Goal: Complete application form: Complete application form

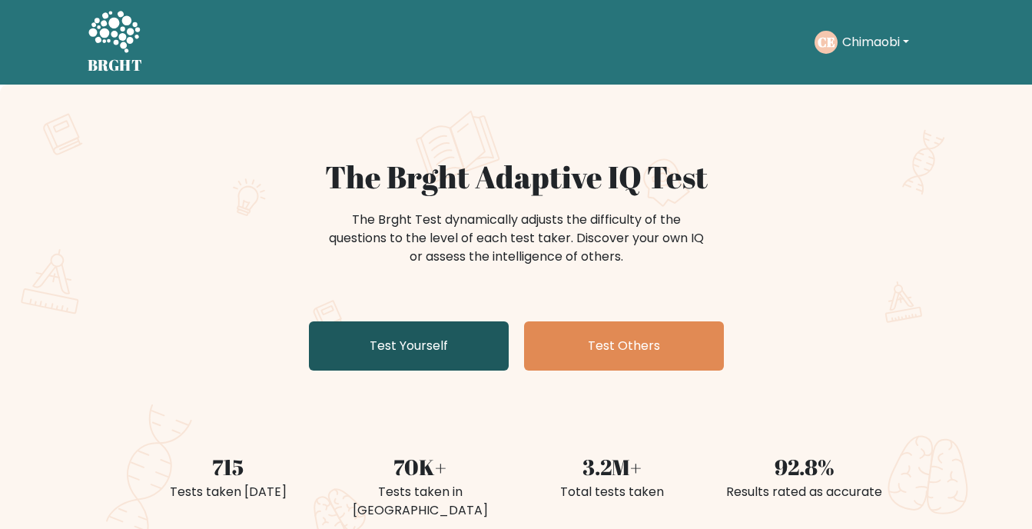
click at [450, 340] on link "Test Yourself" at bounding box center [409, 345] width 200 height 49
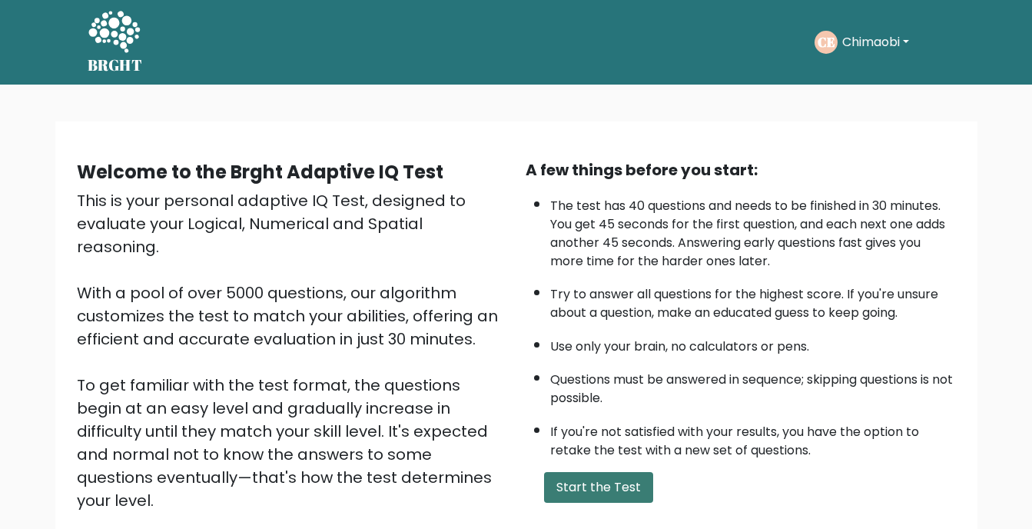
click at [619, 489] on button "Start the Test" at bounding box center [598, 487] width 109 height 31
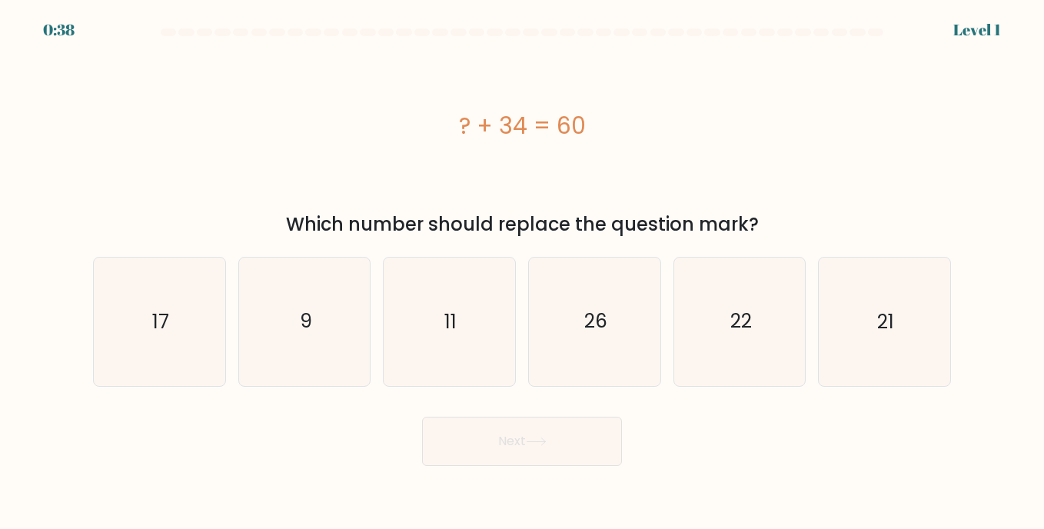
drag, startPoint x: 460, startPoint y: 121, endPoint x: 594, endPoint y: 130, distance: 134.8
click at [594, 130] on div "? + 34 = 60" at bounding box center [522, 125] width 858 height 35
click at [588, 363] on icon "26" at bounding box center [594, 321] width 128 height 128
click at [523, 272] on input "d. 26" at bounding box center [522, 268] width 1 height 8
radio input "true"
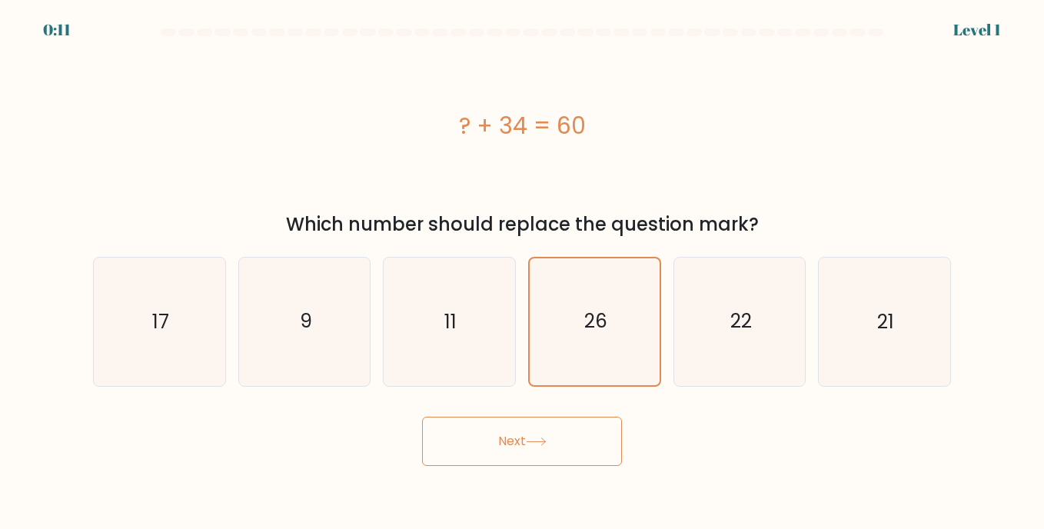
click at [544, 456] on button "Next" at bounding box center [522, 441] width 200 height 49
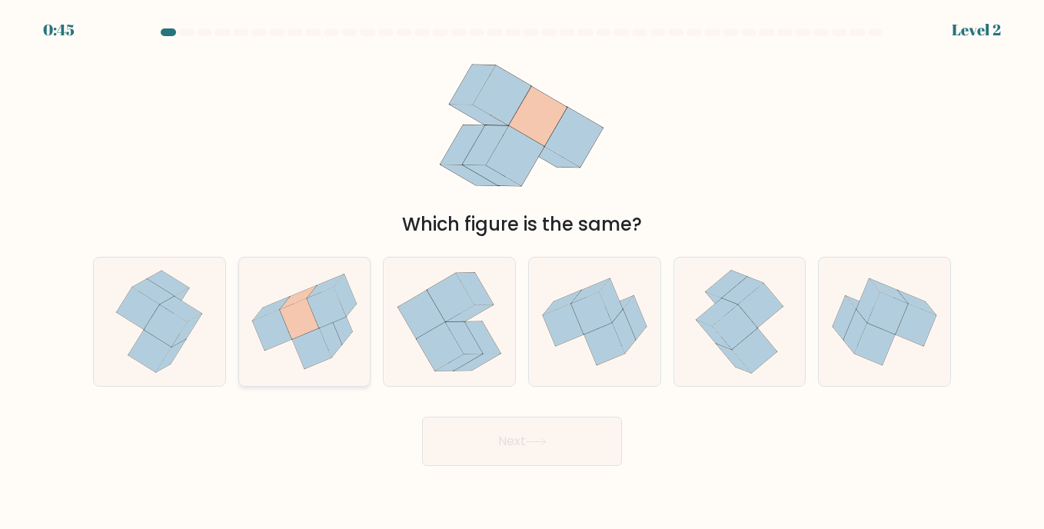
click at [330, 303] on icon at bounding box center [326, 307] width 39 height 41
click at [522, 272] on input "b." at bounding box center [522, 268] width 1 height 8
radio input "true"
click at [542, 456] on button "Next" at bounding box center [522, 441] width 200 height 49
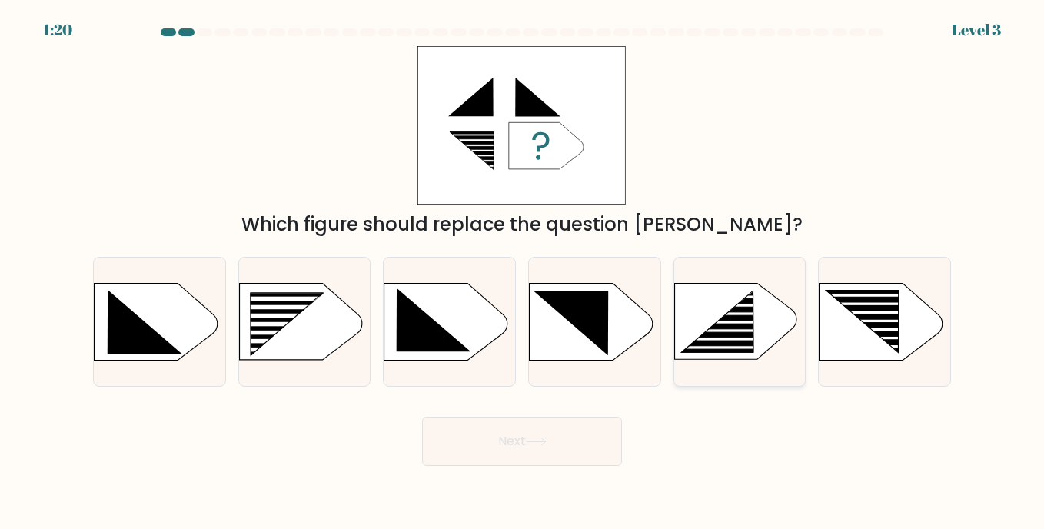
click at [749, 330] on rect at bounding box center [726, 330] width 103 height 3
click at [523, 272] on input "e." at bounding box center [522, 268] width 1 height 8
radio input "true"
click at [570, 445] on button "Next" at bounding box center [522, 441] width 200 height 49
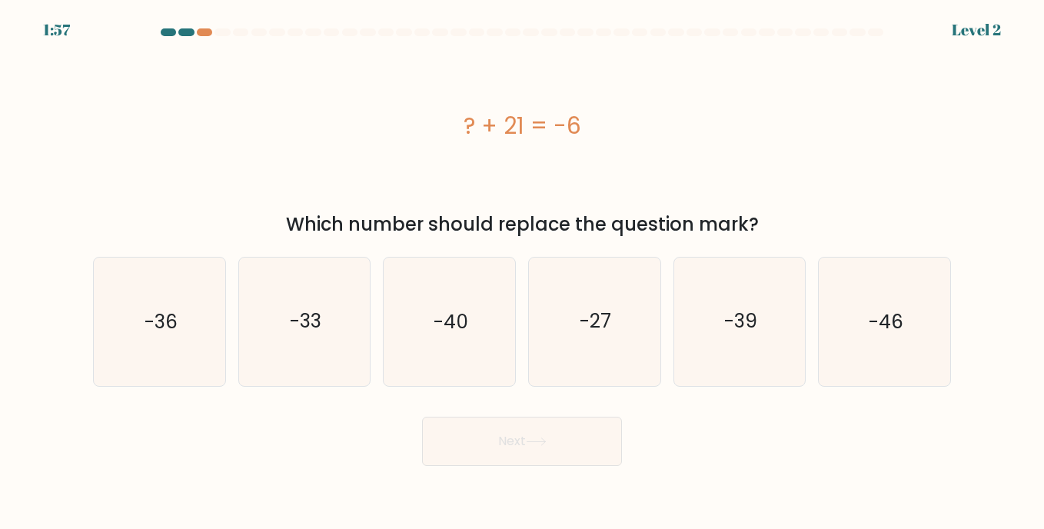
drag, startPoint x: 463, startPoint y: 125, endPoint x: 619, endPoint y: 136, distance: 156.4
click at [619, 136] on div "? + 21 = -6" at bounding box center [522, 125] width 858 height 35
copy div "? + 21 = -6"
click at [602, 304] on icon "-27" at bounding box center [594, 321] width 128 height 128
click at [523, 272] on input "d. -27" at bounding box center [522, 268] width 1 height 8
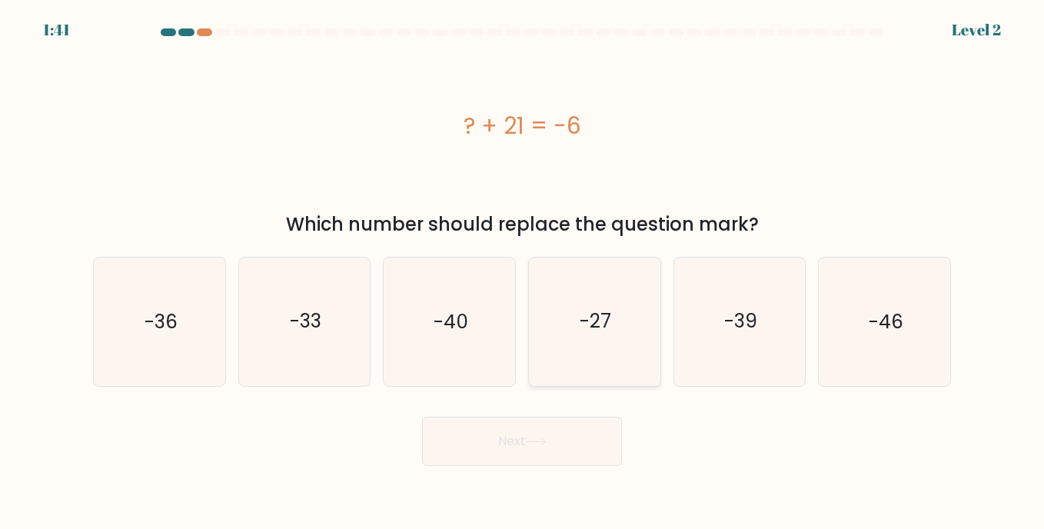
radio input "true"
click at [520, 448] on button "Next" at bounding box center [522, 441] width 200 height 49
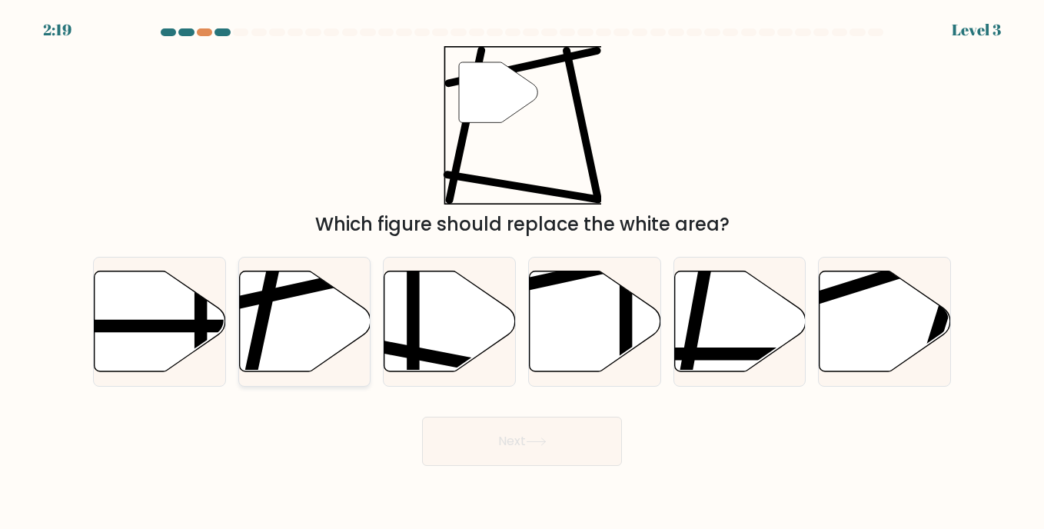
click at [301, 321] on icon at bounding box center [304, 321] width 131 height 101
click at [522, 272] on input "b." at bounding box center [522, 268] width 1 height 8
radio input "true"
click at [558, 448] on button "Next" at bounding box center [522, 441] width 200 height 49
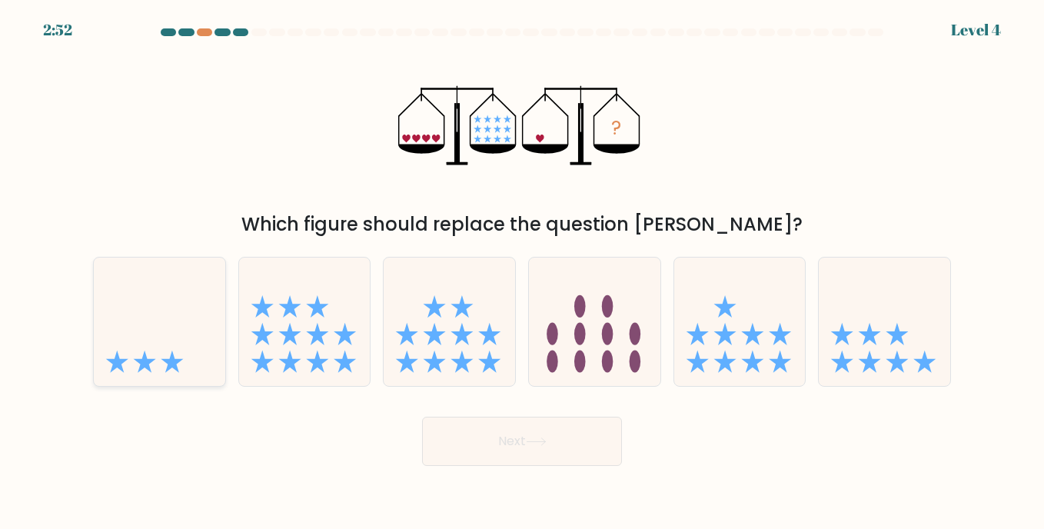
click at [198, 356] on icon at bounding box center [159, 321] width 131 height 108
click at [522, 272] on input "a." at bounding box center [522, 268] width 1 height 8
radio input "true"
click at [494, 438] on button "Next" at bounding box center [522, 441] width 200 height 49
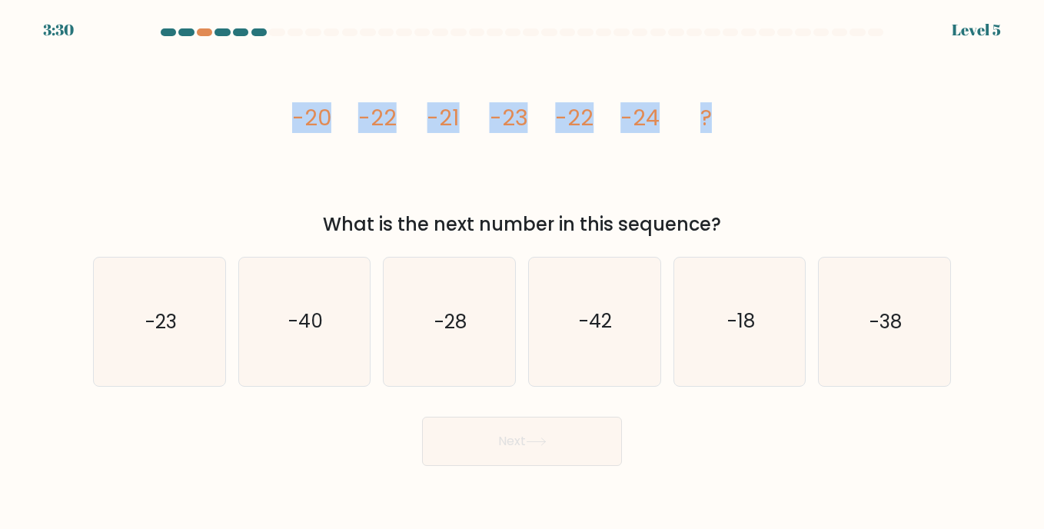
drag, startPoint x: 287, startPoint y: 119, endPoint x: 715, endPoint y: 115, distance: 428.1
click at [715, 115] on div "image/svg+xml -20 -22 -21 -23 -22 -24 ? What is the next number in this sequenc…" at bounding box center [522, 142] width 876 height 192
copy g "-20 -22 -21 -23 -22 -24 ?"
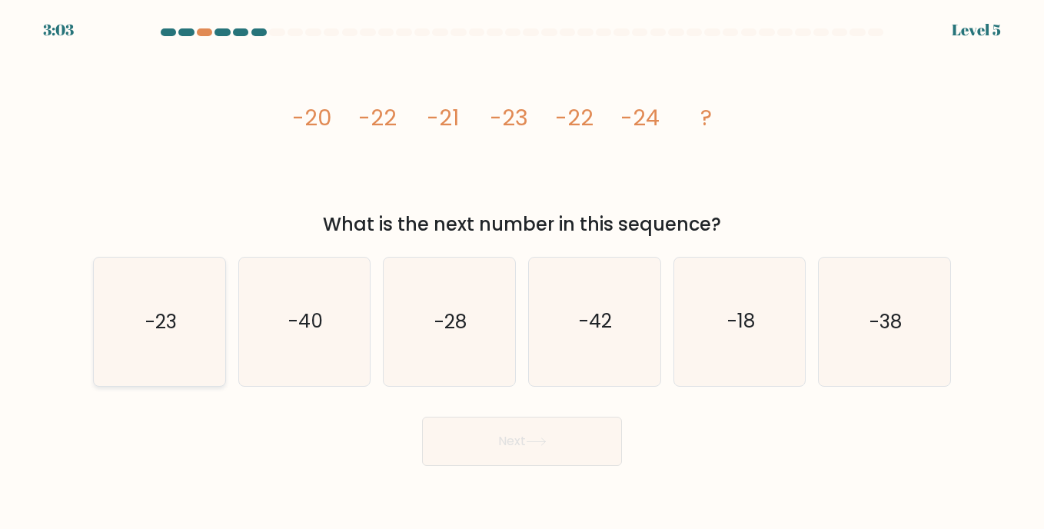
click at [154, 338] on icon "-23" at bounding box center [159, 321] width 128 height 128
click at [522, 272] on input "a. -23" at bounding box center [522, 268] width 1 height 8
radio input "true"
click at [555, 452] on button "Next" at bounding box center [522, 441] width 200 height 49
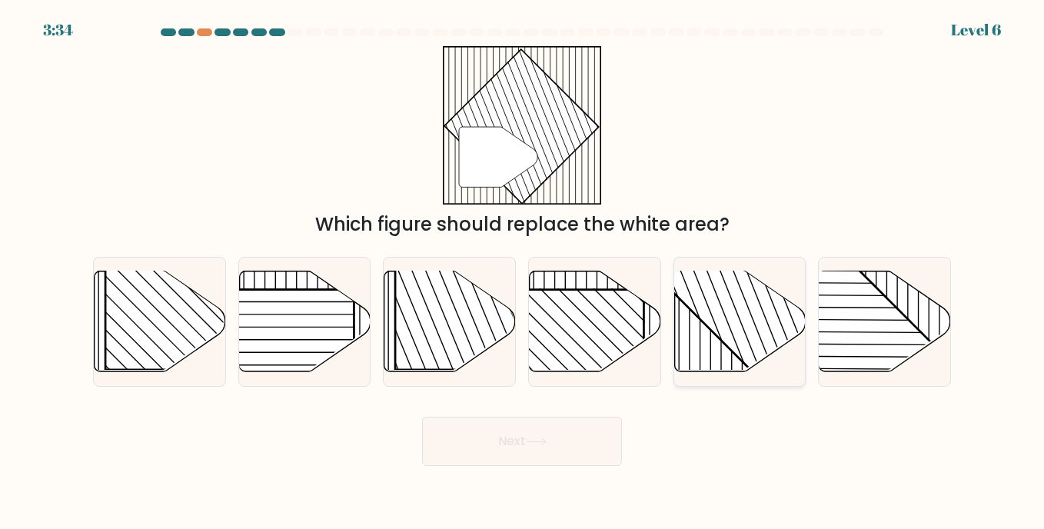
click at [687, 323] on icon at bounding box center [739, 321] width 131 height 101
click at [523, 272] on input "e." at bounding box center [522, 268] width 1 height 8
radio input "true"
click at [522, 445] on button "Next" at bounding box center [522, 441] width 200 height 49
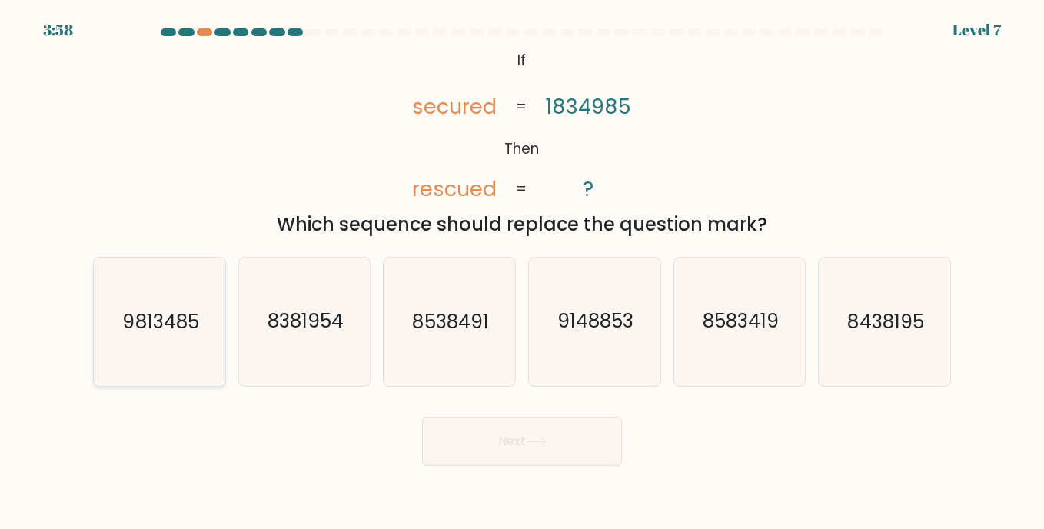
click at [141, 317] on text "9813485" at bounding box center [160, 321] width 76 height 27
click at [522, 272] on input "a. 9813485" at bounding box center [522, 268] width 1 height 8
radio input "true"
click at [470, 448] on button "Next" at bounding box center [522, 441] width 200 height 49
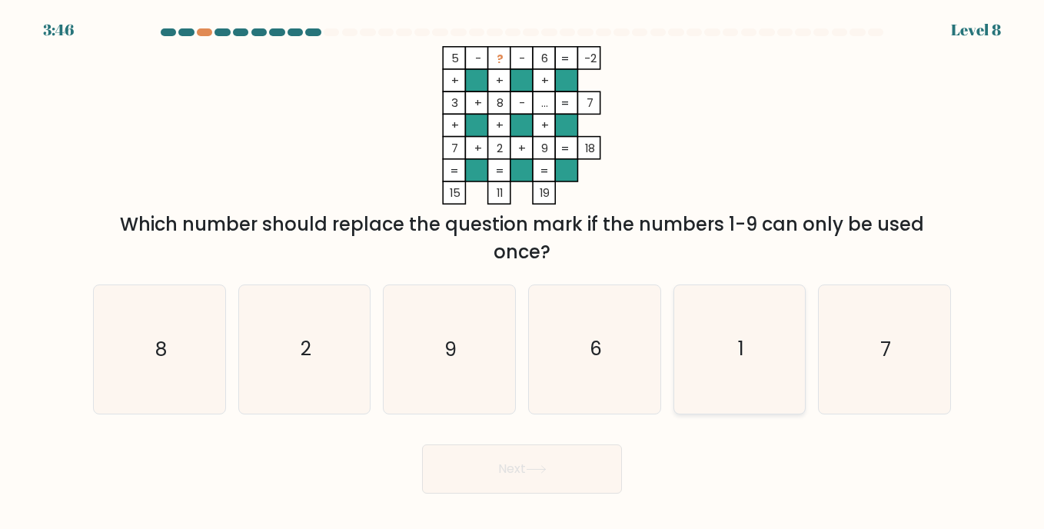
click at [729, 347] on icon "1" at bounding box center [740, 349] width 128 height 128
click at [523, 272] on input "e. 1" at bounding box center [522, 268] width 1 height 8
radio input "true"
click at [539, 463] on button "Next" at bounding box center [522, 468] width 200 height 49
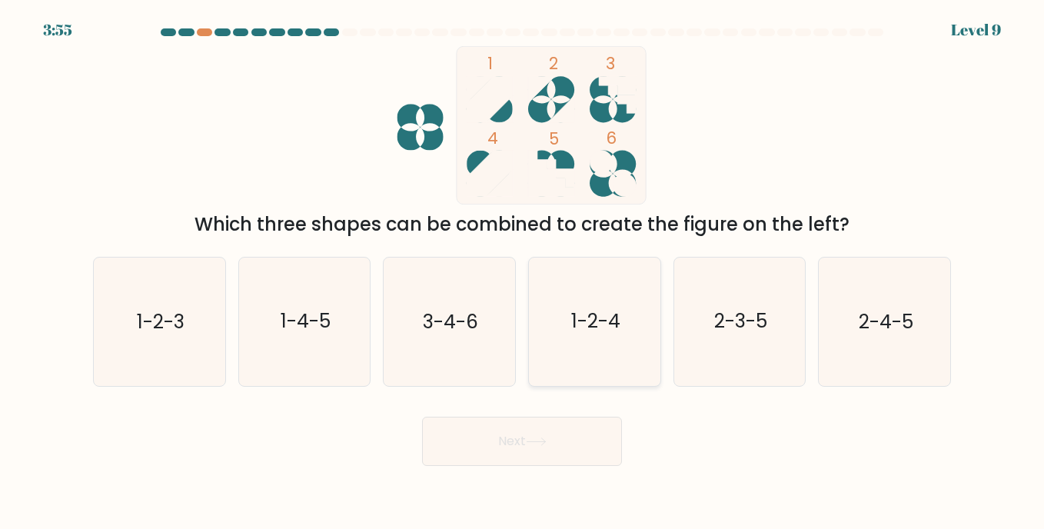
click at [614, 334] on text "1-2-4" at bounding box center [595, 321] width 49 height 27
click at [523, 272] on input "d. 1-2-4" at bounding box center [522, 268] width 1 height 8
radio input "true"
click at [563, 427] on button "Next" at bounding box center [522, 441] width 200 height 49
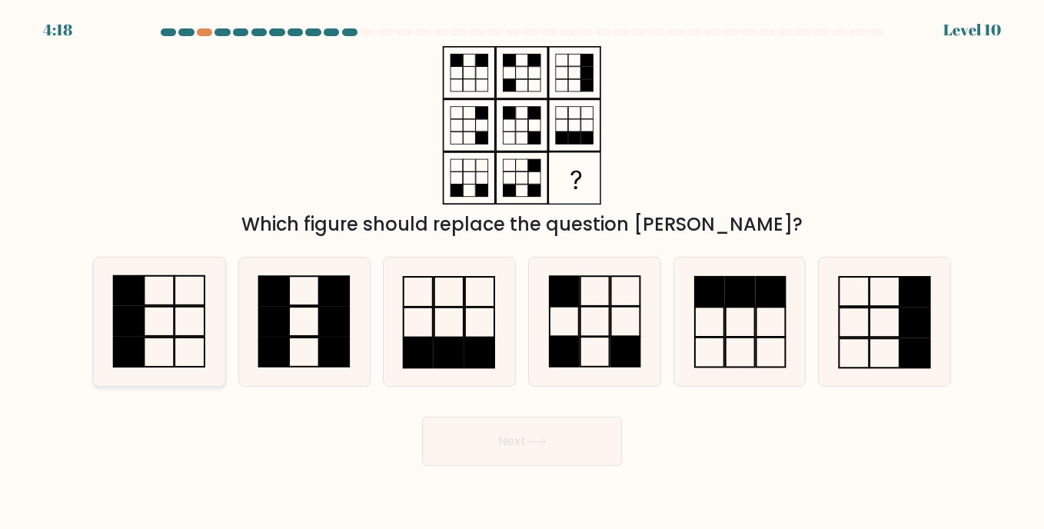
click at [164, 318] on icon at bounding box center [159, 321] width 128 height 128
click at [522, 272] on input "a." at bounding box center [522, 268] width 1 height 8
radio input "true"
click at [516, 443] on button "Next" at bounding box center [522, 441] width 200 height 49
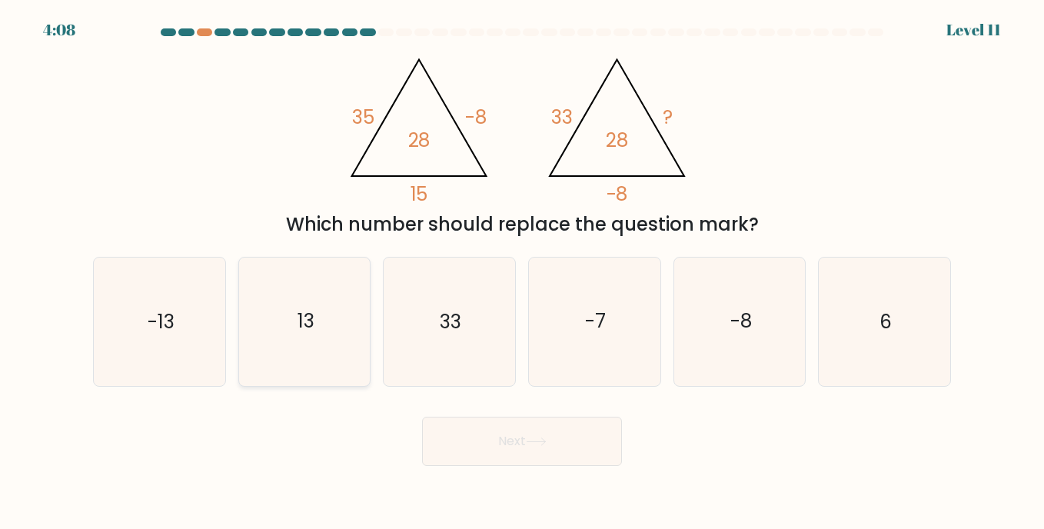
click at [287, 315] on icon "13" at bounding box center [305, 321] width 128 height 128
click at [522, 272] on input "b. 13" at bounding box center [522, 268] width 1 height 8
radio input "true"
click at [506, 450] on button "Next" at bounding box center [522, 441] width 200 height 49
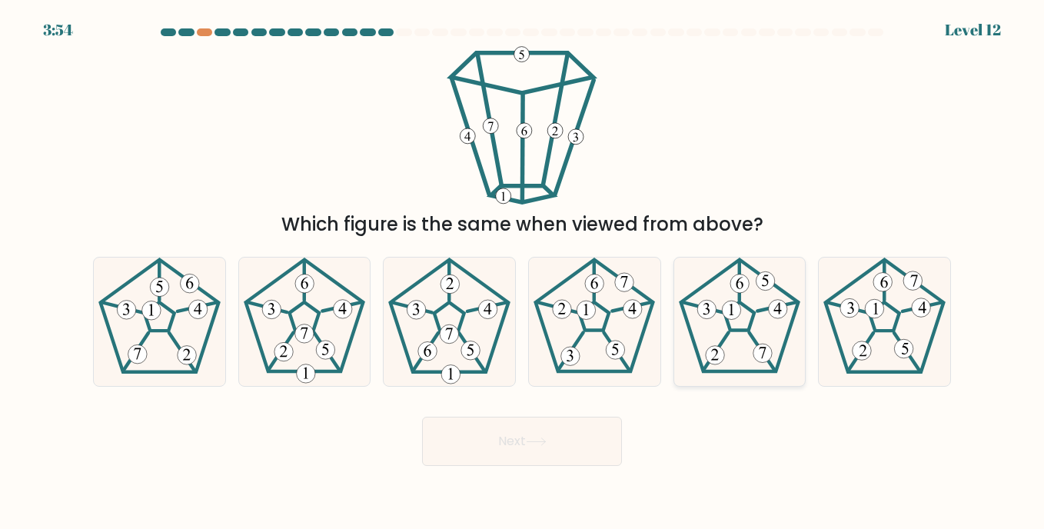
click at [717, 285] on icon at bounding box center [740, 321] width 128 height 128
click at [523, 272] on input "e." at bounding box center [522, 268] width 1 height 8
radio input "true"
click at [570, 423] on button "Next" at bounding box center [522, 441] width 200 height 49
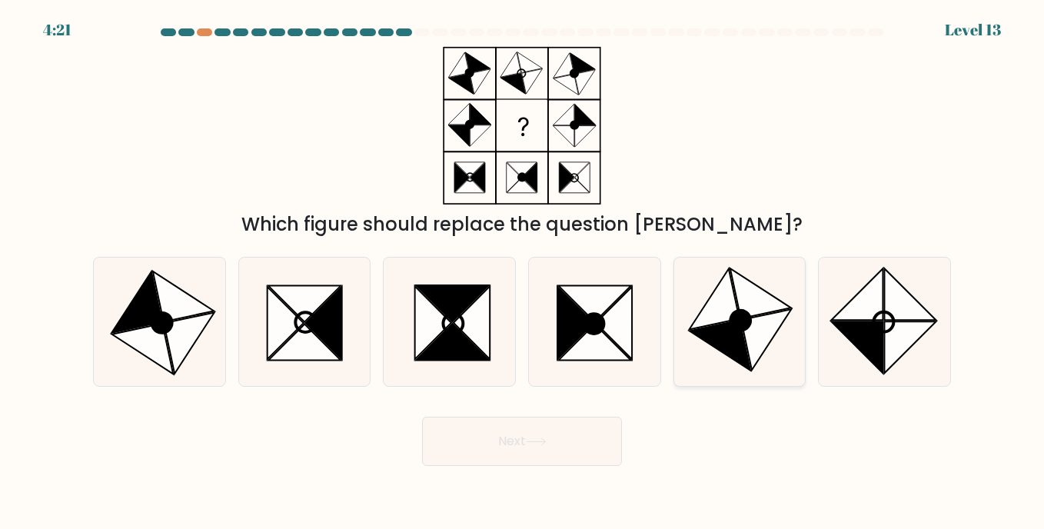
click at [741, 328] on icon at bounding box center [740, 321] width 20 height 20
click at [523, 272] on input "e." at bounding box center [522, 268] width 1 height 8
radio input "true"
click at [527, 433] on button "Next" at bounding box center [522, 441] width 200 height 49
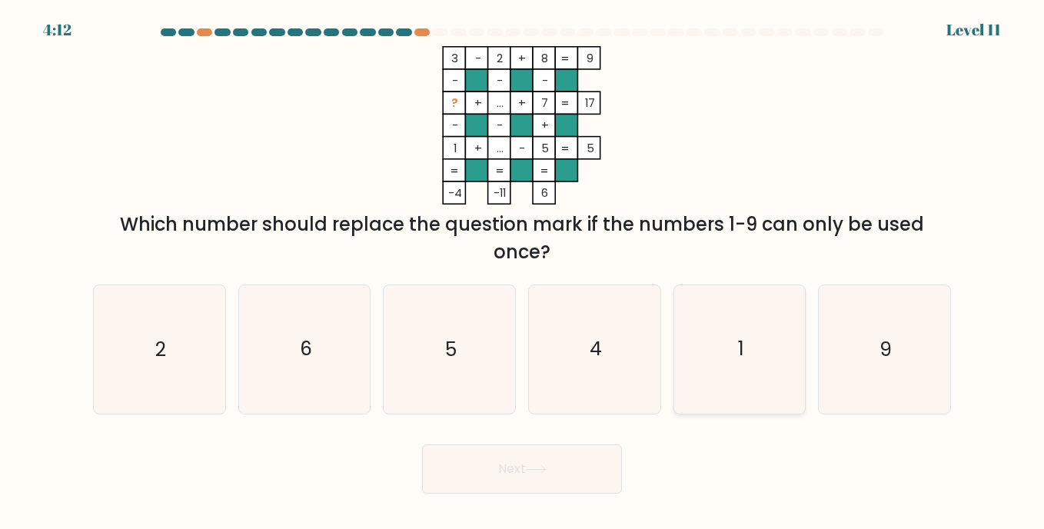
click at [790, 337] on icon "1" at bounding box center [740, 349] width 128 height 128
click at [523, 272] on input "e. 1" at bounding box center [522, 268] width 1 height 8
radio input "true"
click at [575, 454] on button "Next" at bounding box center [522, 468] width 200 height 49
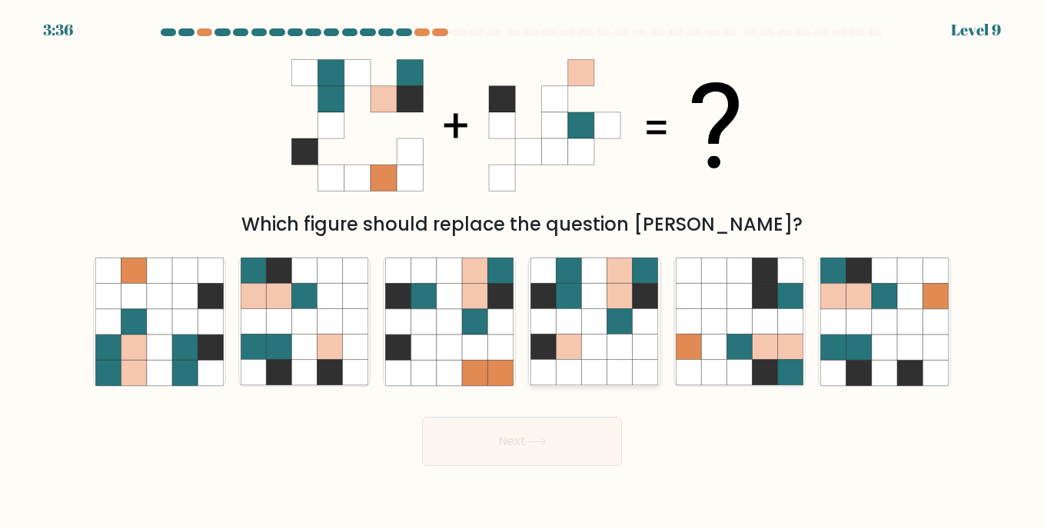
click at [567, 281] on icon at bounding box center [568, 270] width 25 height 25
click at [523, 272] on input "d." at bounding box center [522, 268] width 1 height 8
radio input "true"
click at [547, 426] on button "Next" at bounding box center [522, 441] width 200 height 49
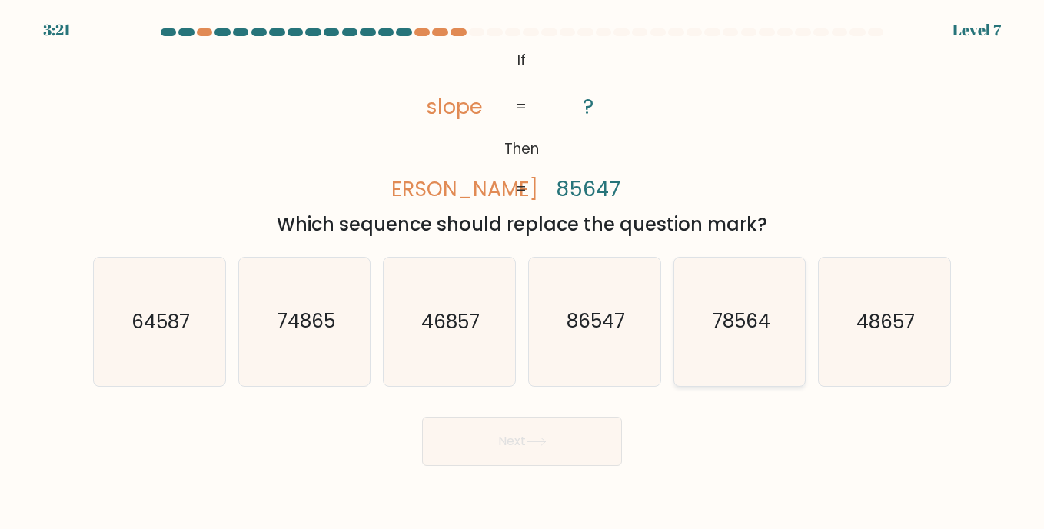
click at [758, 309] on text "78564" at bounding box center [741, 321] width 58 height 27
click at [523, 272] on input "e. 78564" at bounding box center [522, 268] width 1 height 8
radio input "true"
click at [571, 437] on button "Next" at bounding box center [522, 441] width 200 height 49
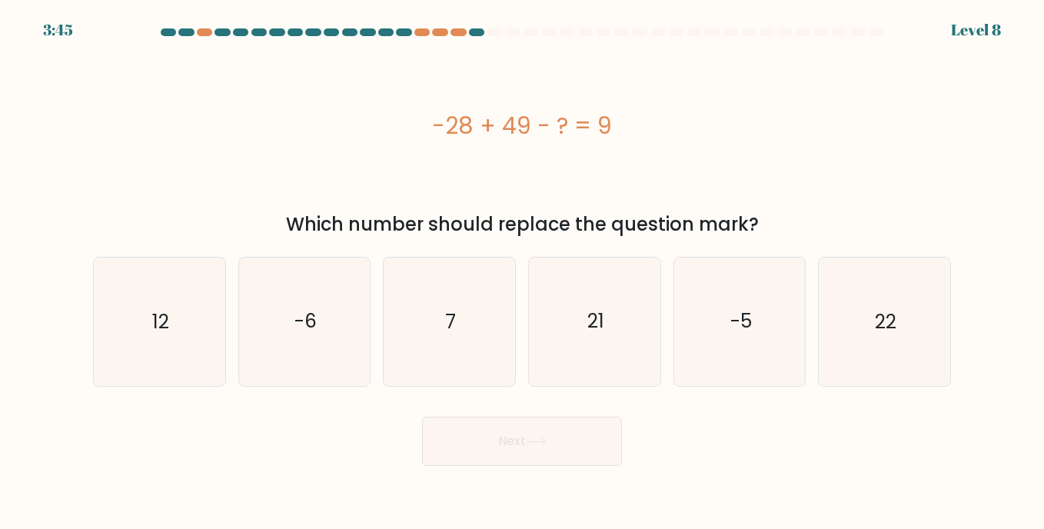
drag, startPoint x: 427, startPoint y: 127, endPoint x: 643, endPoint y: 128, distance: 216.0
click at [643, 128] on div "-28 + 49 - ? = 9" at bounding box center [522, 125] width 858 height 35
copy div "-28 + 49 - ? = 9"
click at [160, 347] on icon "12" at bounding box center [159, 321] width 128 height 128
click at [522, 272] on input "a. 12" at bounding box center [522, 268] width 1 height 8
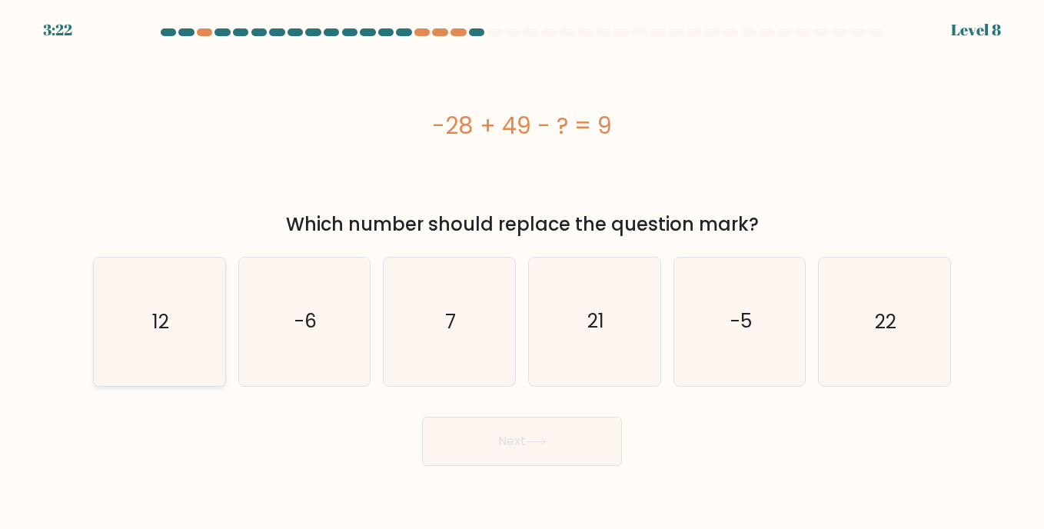
radio input "true"
click at [437, 437] on button "Next" at bounding box center [522, 441] width 200 height 49
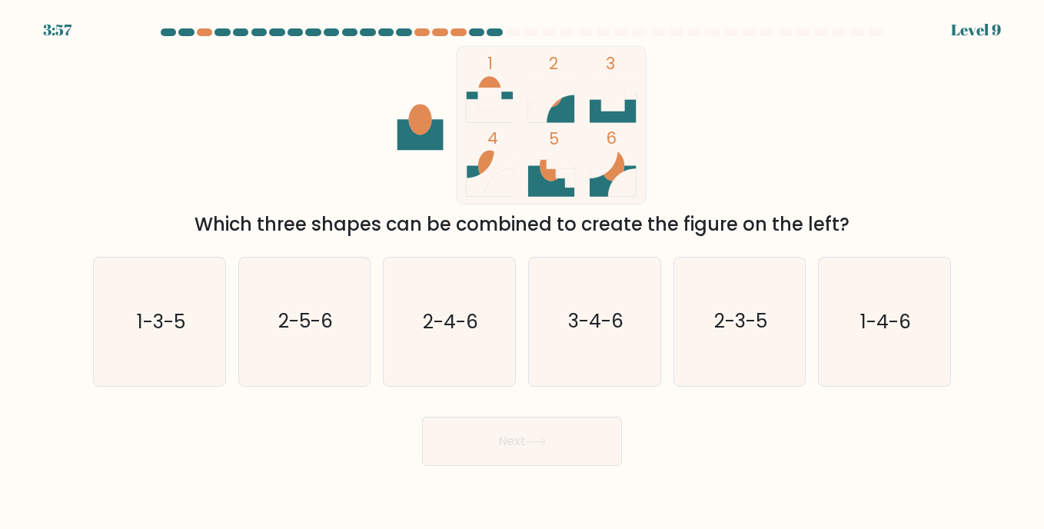
click at [411, 158] on icon "1 2 3 4 5 6" at bounding box center [521, 125] width 413 height 158
click at [463, 296] on icon "2-4-6" at bounding box center [449, 321] width 128 height 128
click at [522, 272] on input "c. 2-4-6" at bounding box center [522, 268] width 1 height 8
radio input "true"
click at [508, 454] on button "Next" at bounding box center [522, 441] width 200 height 49
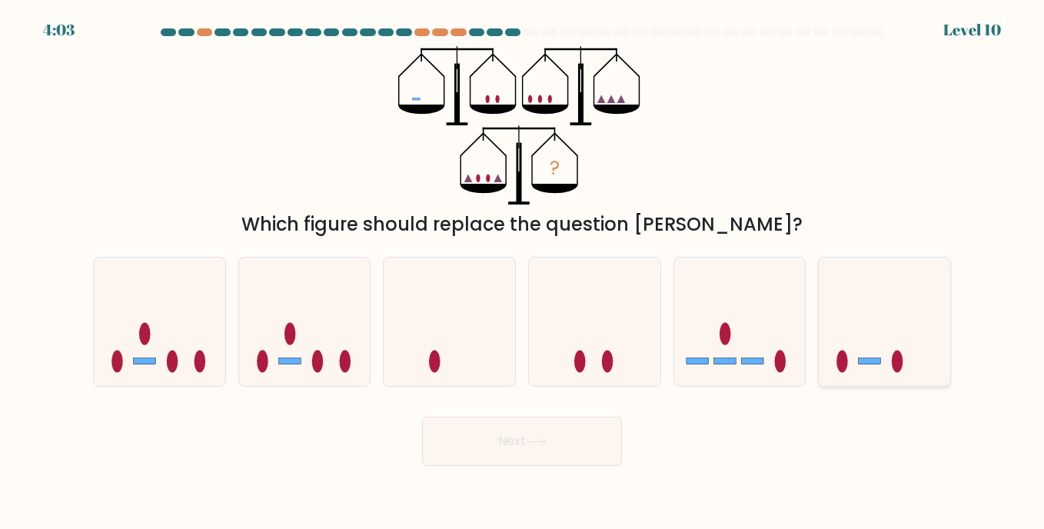
click at [862, 317] on icon at bounding box center [884, 321] width 131 height 108
click at [523, 272] on input "f." at bounding box center [522, 268] width 1 height 8
radio input "true"
click at [602, 453] on button "Next" at bounding box center [522, 441] width 200 height 49
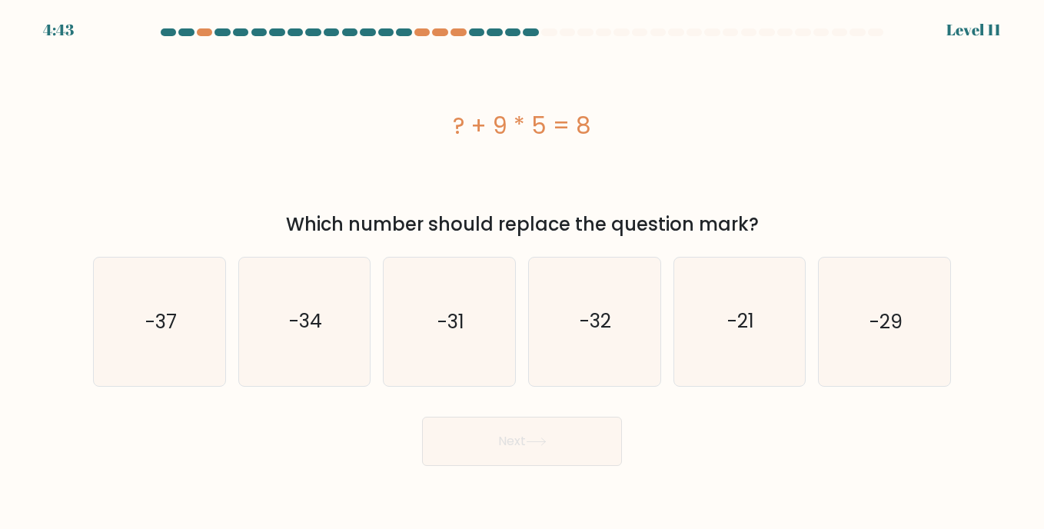
click at [446, 115] on div "? + 9 * 5 = 8" at bounding box center [522, 125] width 858 height 35
drag, startPoint x: 446, startPoint y: 115, endPoint x: 586, endPoint y: 108, distance: 140.1
click at [586, 108] on div "? + 9 * 5 = 8" at bounding box center [522, 125] width 858 height 35
copy div "? + 9 * 5 = 8"
click at [159, 314] on text "-37" at bounding box center [160, 321] width 32 height 27
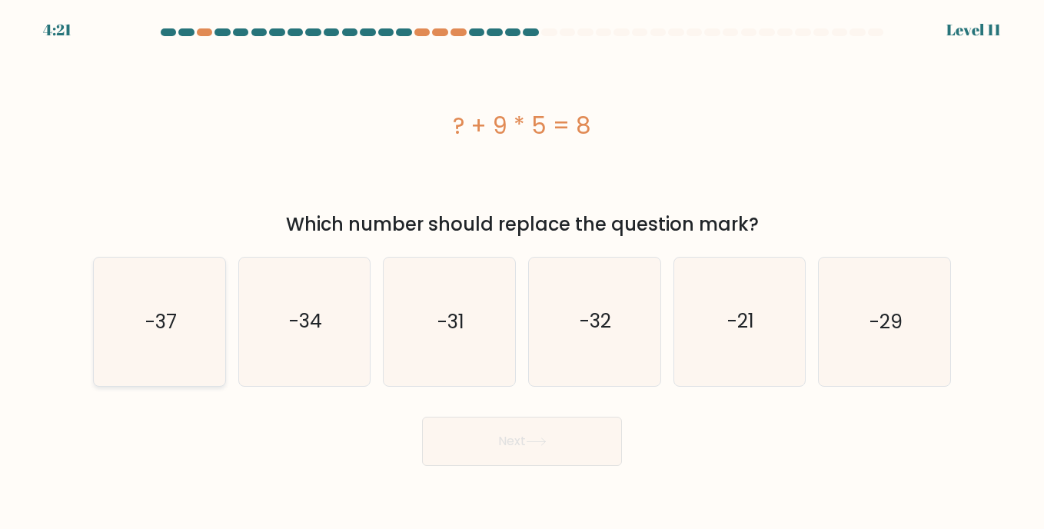
click at [522, 272] on input "a. -37" at bounding box center [522, 268] width 1 height 8
radio input "true"
click at [447, 444] on button "Next" at bounding box center [522, 441] width 200 height 49
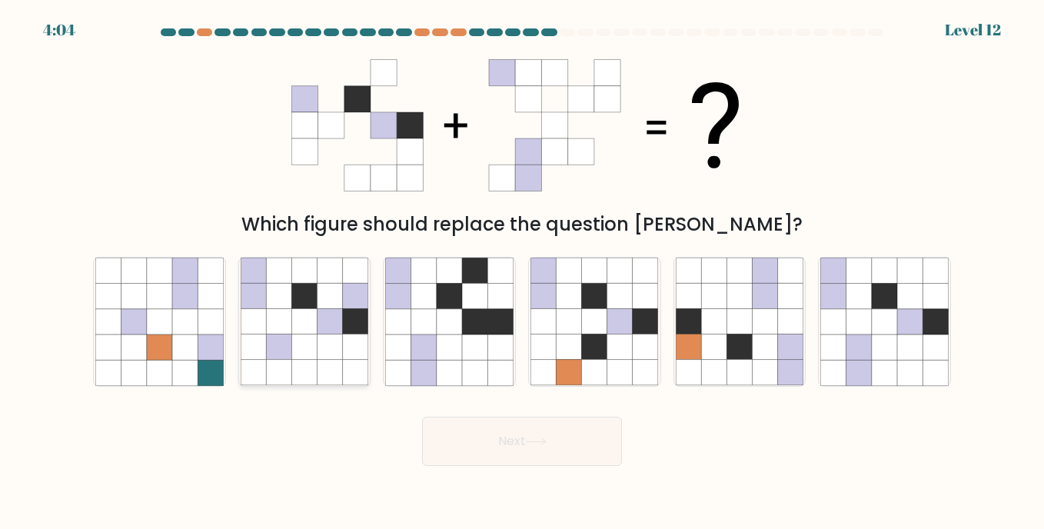
click at [296, 320] on icon at bounding box center [303, 321] width 25 height 25
click at [522, 272] on input "b." at bounding box center [522, 268] width 1 height 8
radio input "true"
click at [570, 448] on button "Next" at bounding box center [522, 441] width 200 height 49
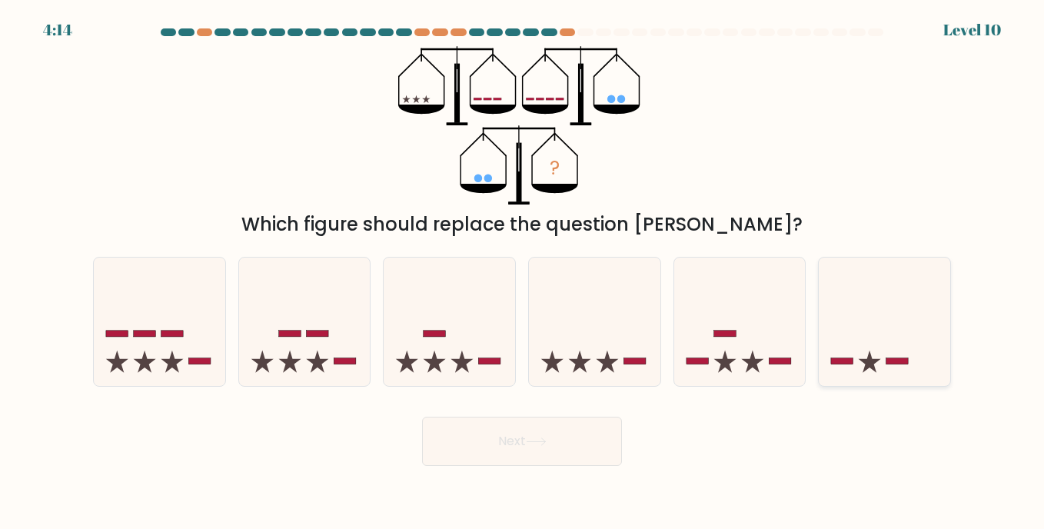
click at [900, 331] on icon at bounding box center [884, 321] width 131 height 108
click at [523, 272] on input "f." at bounding box center [522, 268] width 1 height 8
radio input "true"
click at [509, 457] on button "Next" at bounding box center [522, 441] width 200 height 49
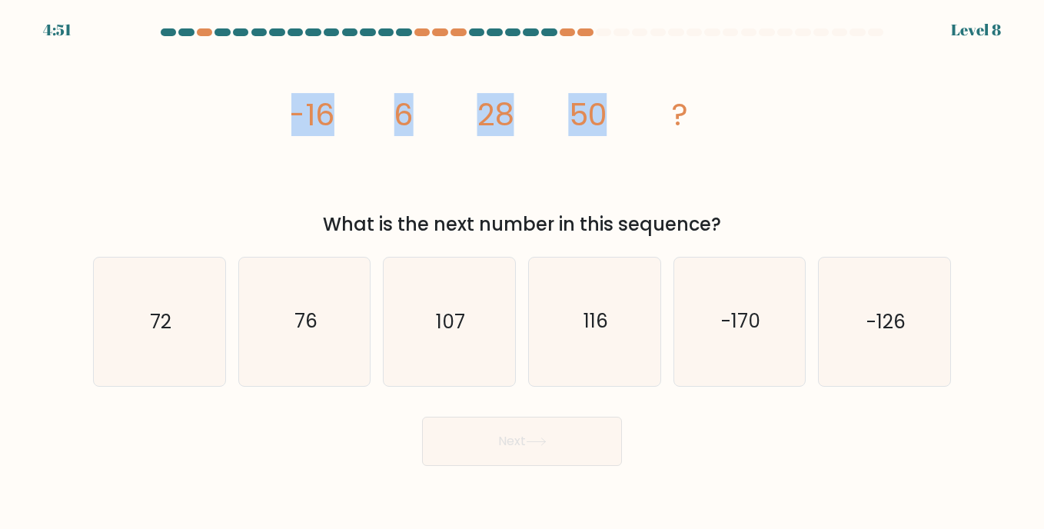
drag, startPoint x: 288, startPoint y: 117, endPoint x: 633, endPoint y: 120, distance: 345.1
click at [633, 120] on div "image/svg+xml -16 6 28 50 ? What is the next number in this sequence?" at bounding box center [522, 142] width 876 height 192
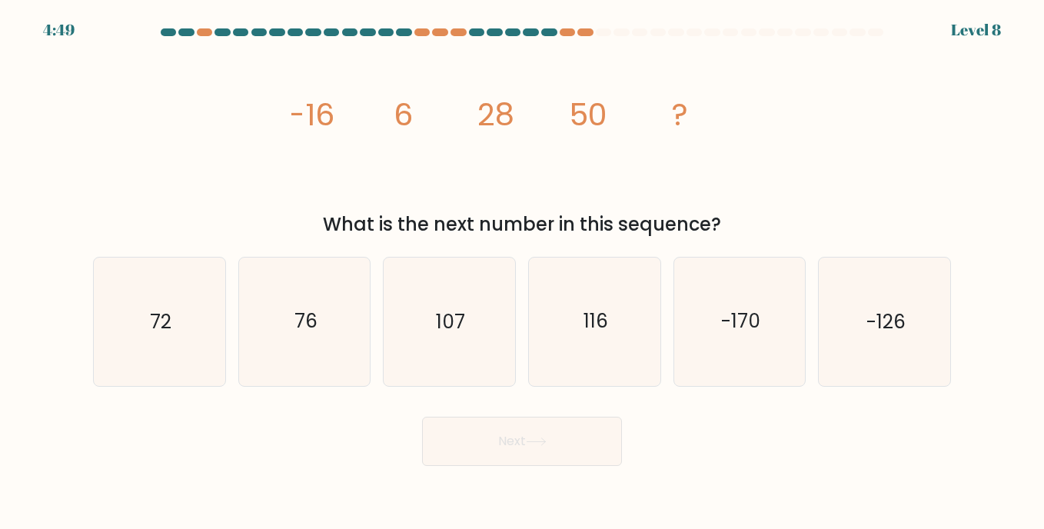
drag, startPoint x: 633, startPoint y: 120, endPoint x: 698, endPoint y: 164, distance: 78.5
click at [698, 164] on icon "image/svg+xml -16 6 28 50 ?" at bounding box center [521, 125] width 461 height 158
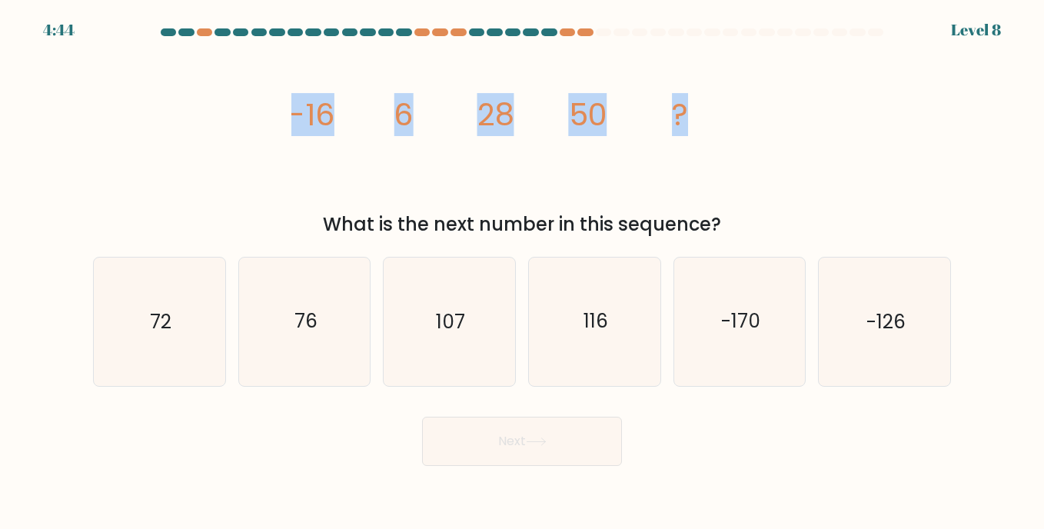
drag, startPoint x: 287, startPoint y: 114, endPoint x: 691, endPoint y: 118, distance: 403.5
click at [691, 118] on div "image/svg+xml -16 6 28 50 ? What is the next number in this sequence?" at bounding box center [522, 142] width 876 height 192
copy g "-16 6 28 50 ?"
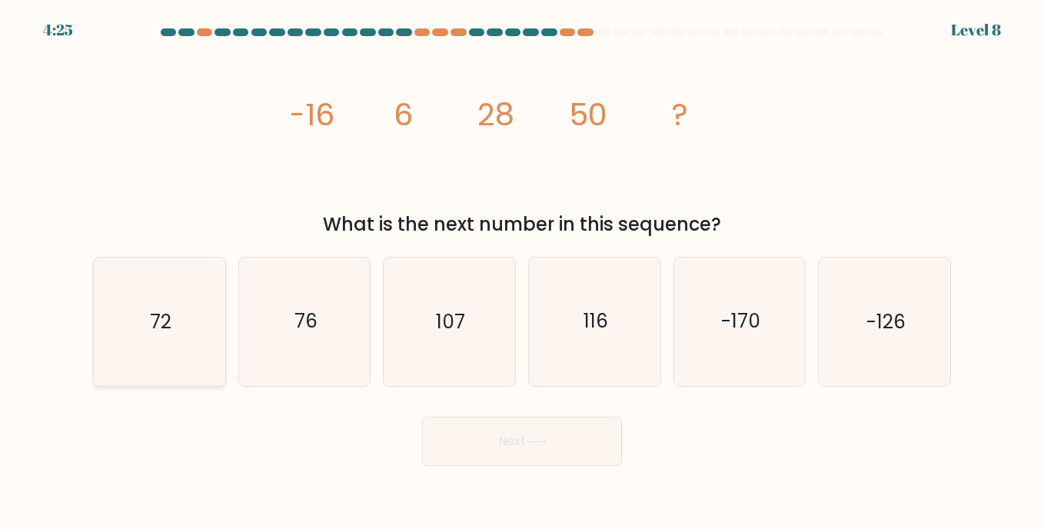
click at [138, 292] on icon "72" at bounding box center [159, 321] width 128 height 128
click at [522, 272] on input "a. 72" at bounding box center [522, 268] width 1 height 8
radio input "true"
click at [490, 443] on button "Next" at bounding box center [522, 441] width 200 height 49
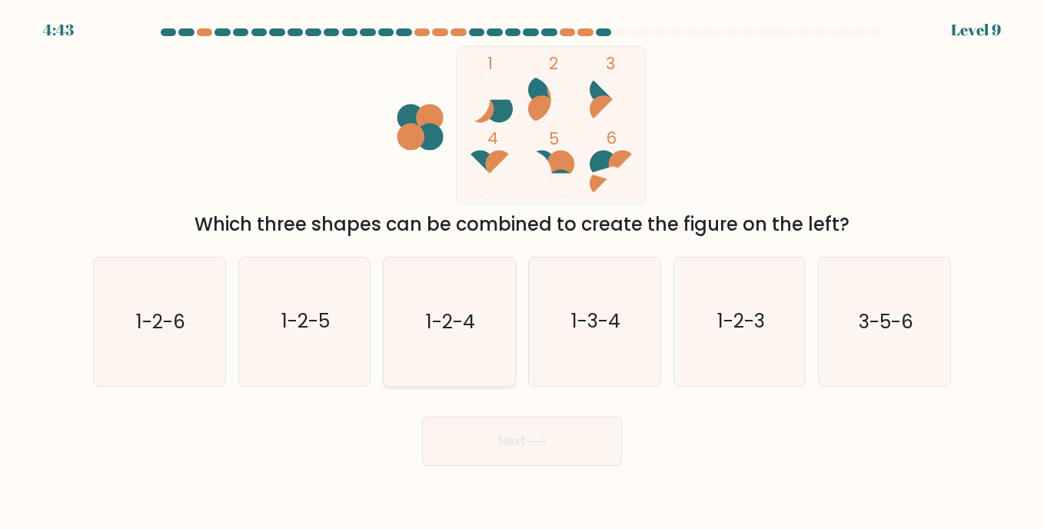
click at [449, 303] on icon "1-2-4" at bounding box center [449, 321] width 128 height 128
click at [522, 272] on input "c. 1-2-4" at bounding box center [522, 268] width 1 height 8
radio input "true"
click at [481, 437] on button "Next" at bounding box center [522, 441] width 200 height 49
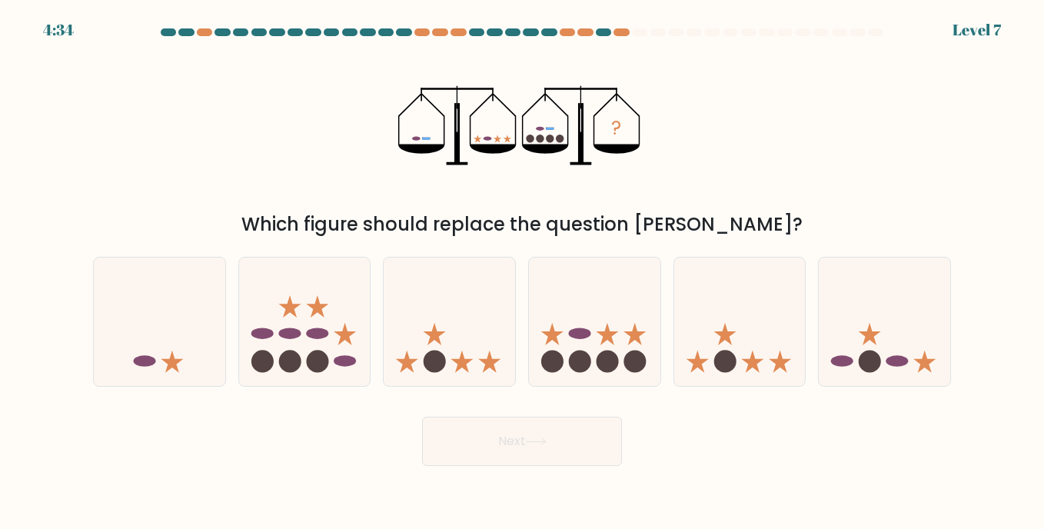
click at [401, 442] on div "Next" at bounding box center [522, 435] width 876 height 61
